Goal: Navigation & Orientation: Go to known website

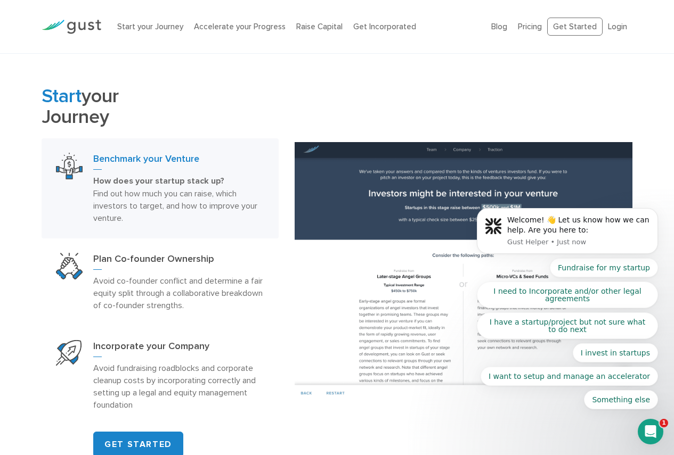
scroll to position [533, 0]
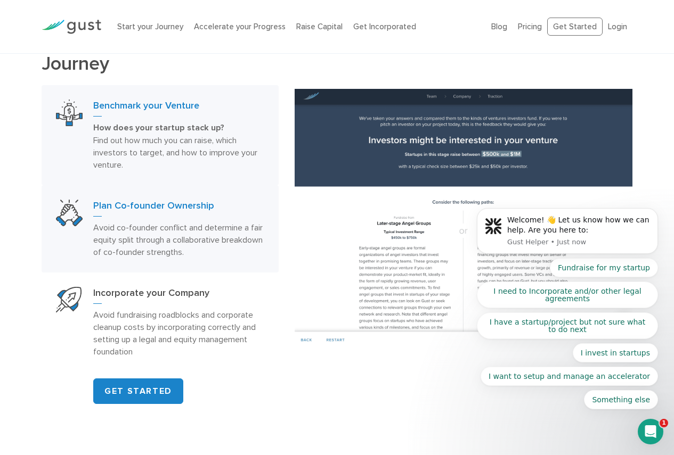
click at [190, 204] on h3 "Plan Co-founder Ownership" at bounding box center [178, 208] width 170 height 17
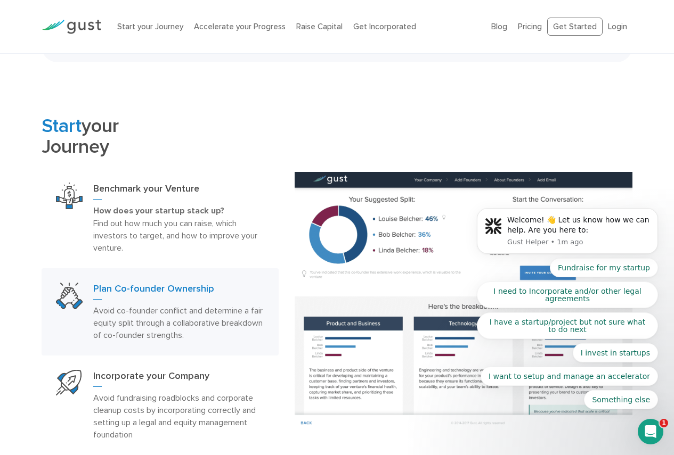
scroll to position [320, 0]
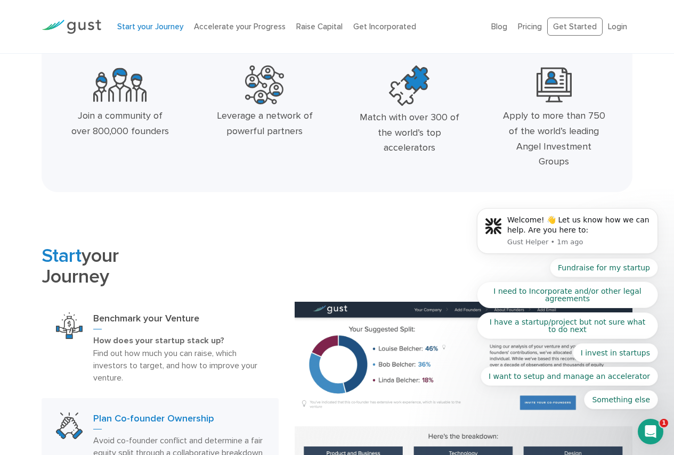
click at [159, 24] on link "Start your Journey" at bounding box center [150, 27] width 66 height 10
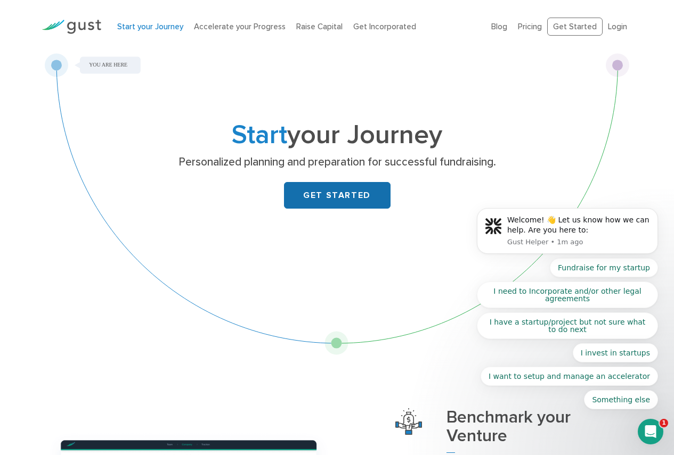
click at [338, 192] on link "GET STARTED" at bounding box center [337, 195] width 107 height 27
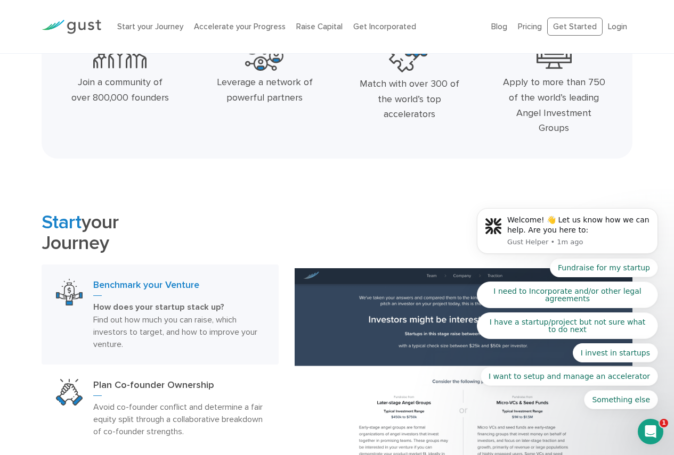
scroll to position [586, 0]
